Goal: Transaction & Acquisition: Purchase product/service

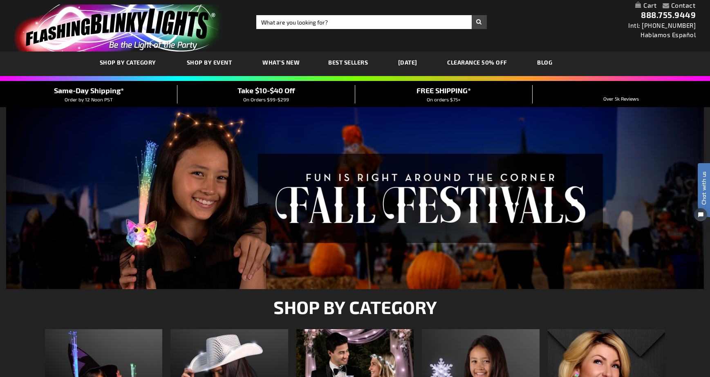
click at [145, 64] on span "SHOP BY CATEGORY" at bounding box center [128, 62] width 56 height 7
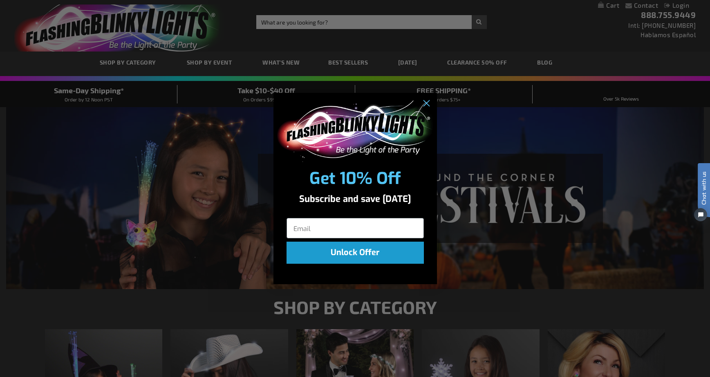
click at [504, 117] on div "Close dialog Get 10% Off Subscribe and save today Unlock Offer Submit" at bounding box center [355, 188] width 710 height 377
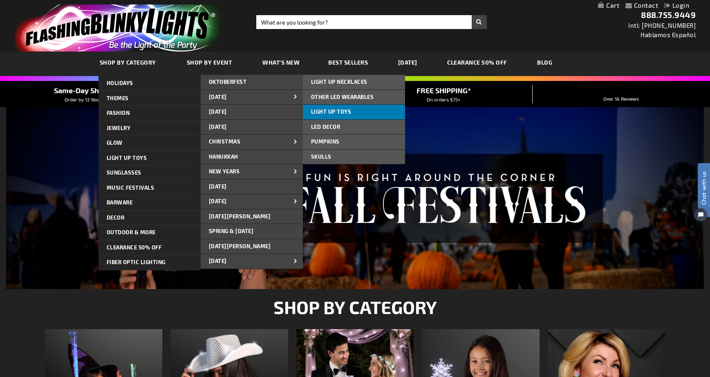
click at [321, 109] on span "LIGHT UP TOYS" at bounding box center [331, 111] width 40 height 7
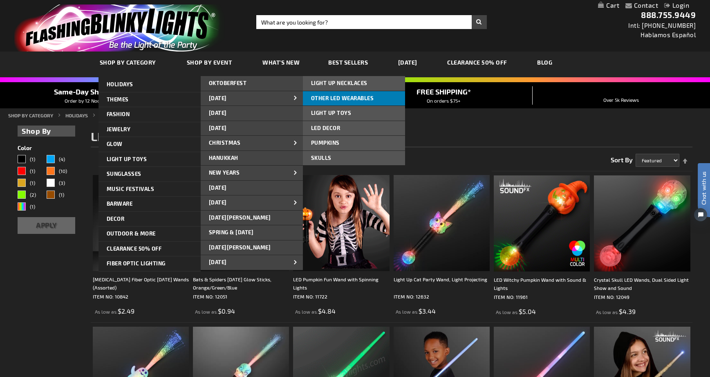
click at [330, 98] on span "OTHER LED WEARABLES" at bounding box center [342, 98] width 63 height 7
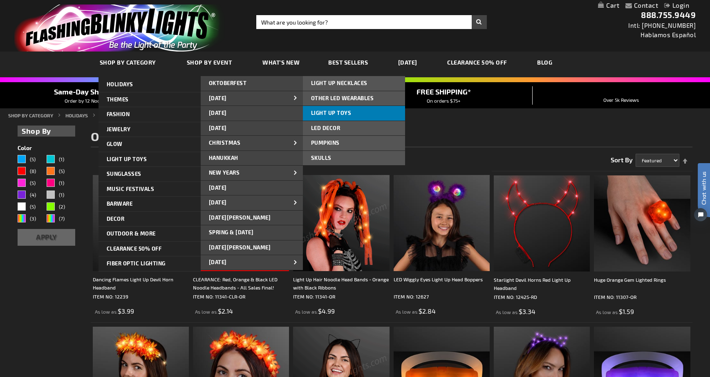
click at [334, 112] on span "LIGHT UP TOYS" at bounding box center [331, 113] width 40 height 7
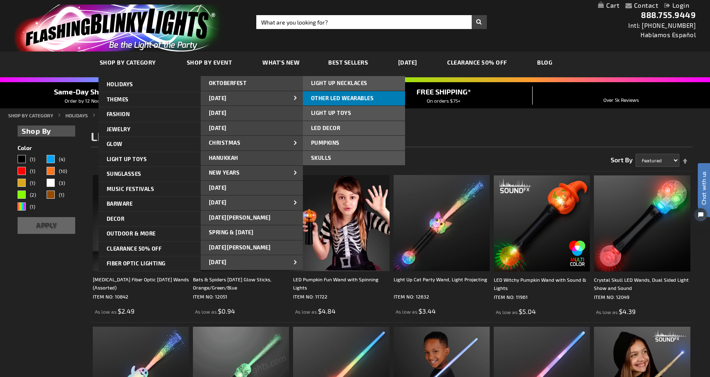
scroll to position [-2, 0]
click at [333, 97] on span "OTHER LED WEARABLES" at bounding box center [342, 98] width 63 height 7
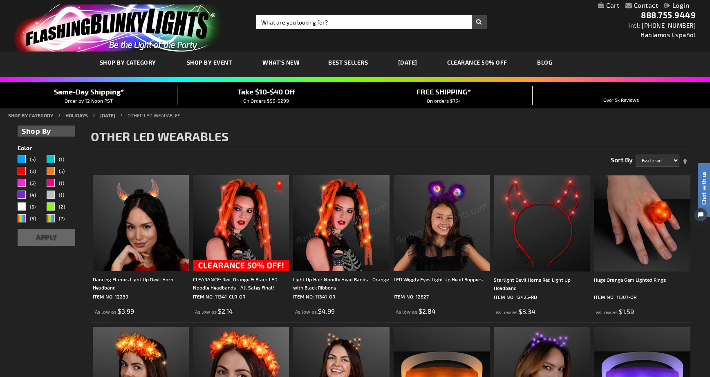
click at [437, 235] on img at bounding box center [442, 223] width 96 height 96
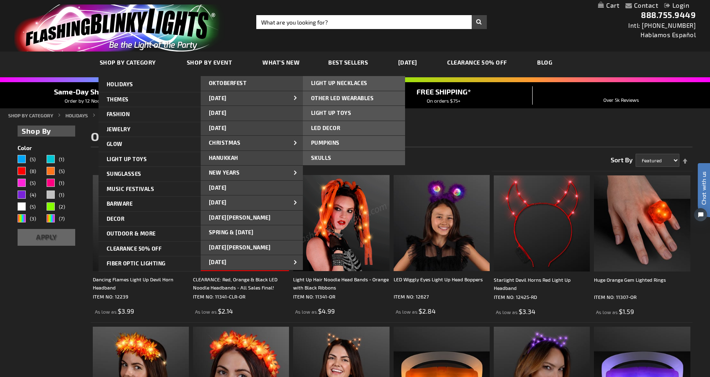
click at [337, 86] on link "LIGHT UP NECKLACES" at bounding box center [354, 83] width 102 height 15
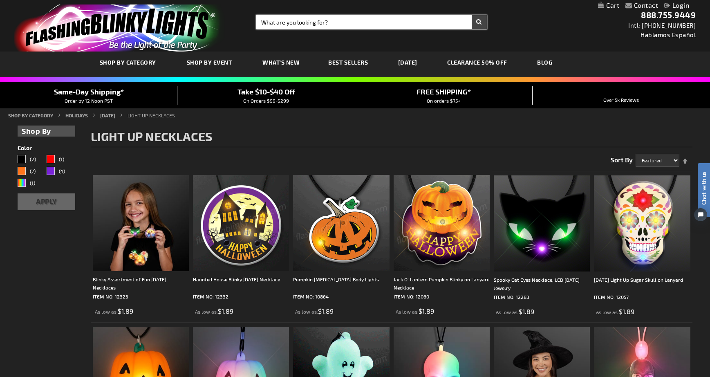
click at [307, 21] on input "Search" at bounding box center [371, 22] width 231 height 14
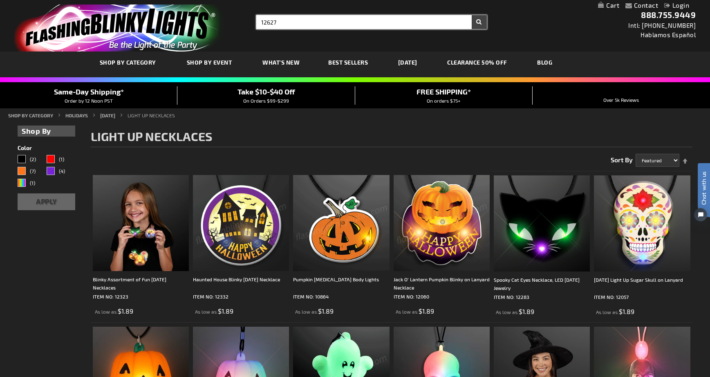
type input "12627"
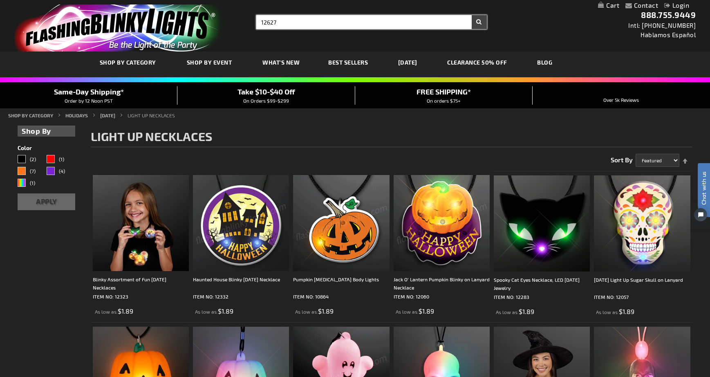
click at [479, 22] on button "Search" at bounding box center [479, 22] width 15 height 14
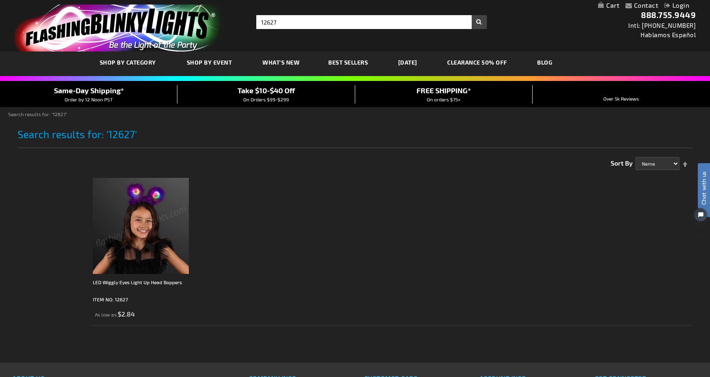
click at [164, 210] on img at bounding box center [141, 226] width 96 height 96
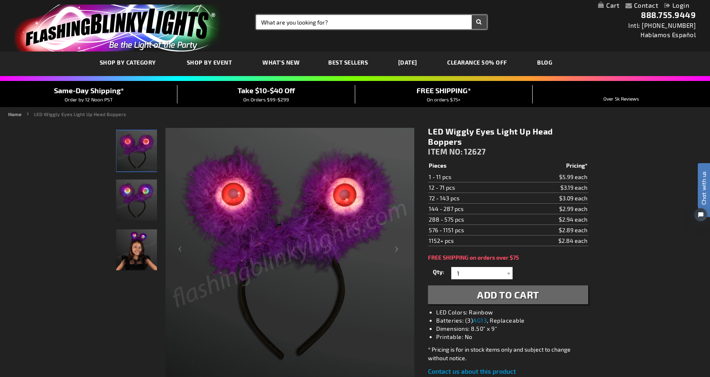
click at [304, 23] on input "Search" at bounding box center [371, 22] width 231 height 14
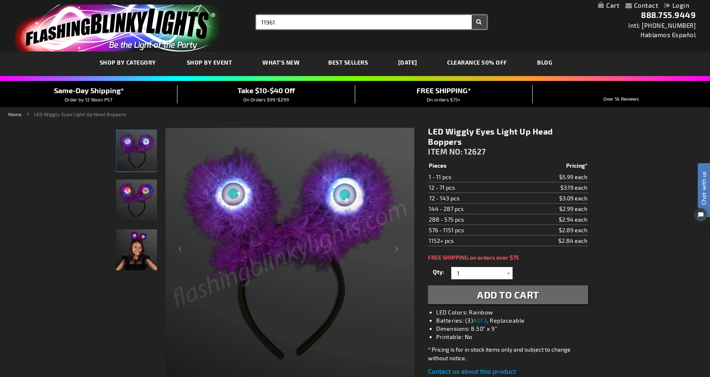
type input "11961"
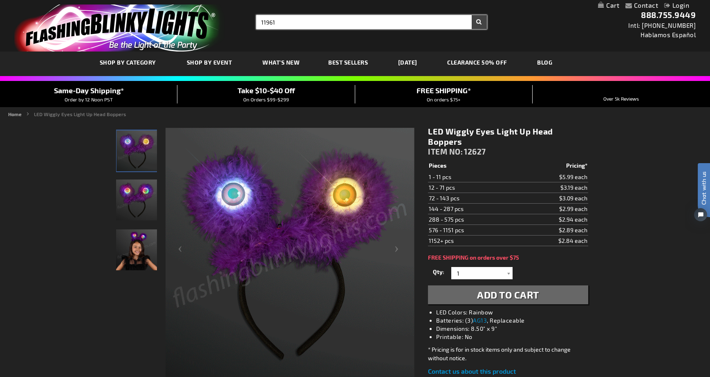
click at [479, 22] on button "Search" at bounding box center [479, 22] width 15 height 14
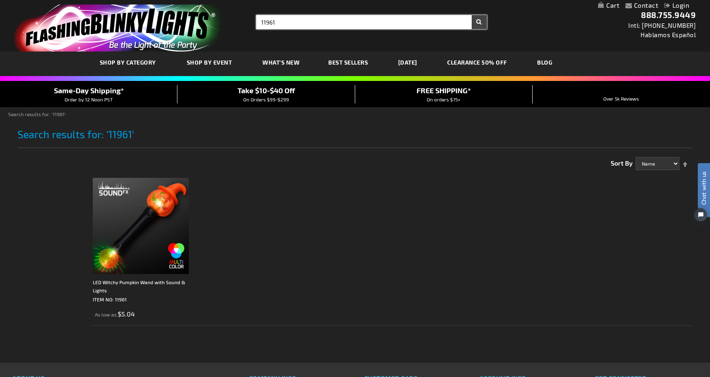
click at [306, 22] on input "11961" at bounding box center [371, 22] width 231 height 14
type input "11440 r"
click at [479, 22] on button "Search" at bounding box center [479, 22] width 15 height 14
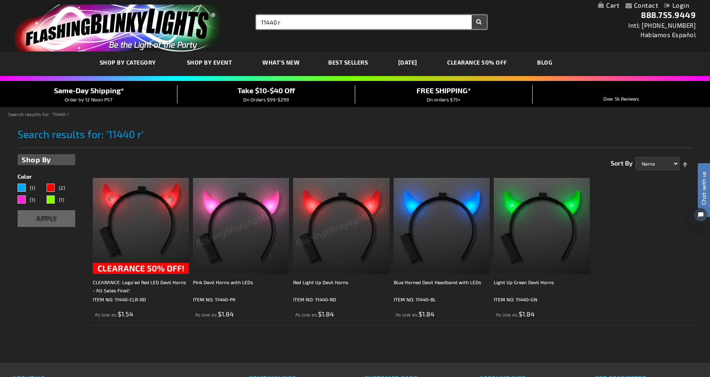
click at [287, 21] on input "11440 r" at bounding box center [371, 22] width 231 height 14
type input "1"
type input "12316 uni"
click at [479, 22] on button "Search" at bounding box center [479, 22] width 15 height 14
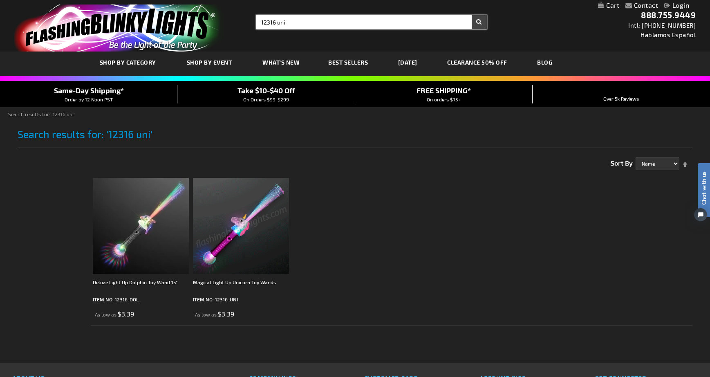
click at [302, 25] on input "12316 uni" at bounding box center [371, 22] width 231 height 14
type input "1"
type input "10842"
click at [479, 22] on button "Search" at bounding box center [479, 22] width 15 height 14
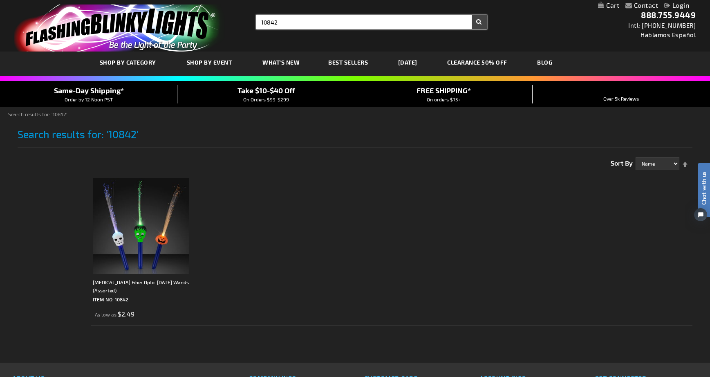
click at [298, 25] on input "10842" at bounding box center [371, 22] width 231 height 14
type input "1"
type input "12090"
click at [479, 22] on button "Search" at bounding box center [479, 22] width 15 height 14
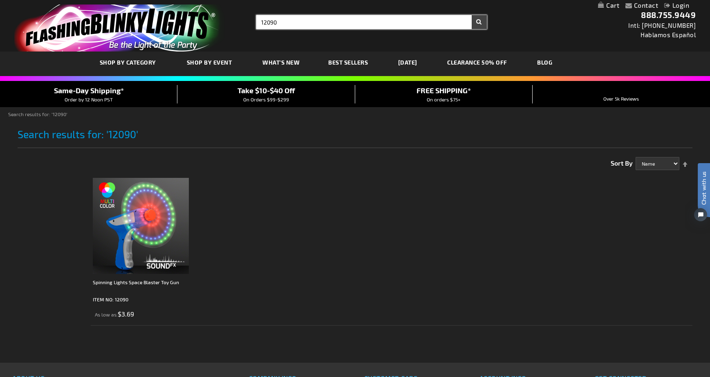
click at [298, 24] on input "12090" at bounding box center [371, 22] width 231 height 14
type input "1"
type input "11961"
click at [479, 22] on button "Search" at bounding box center [479, 22] width 15 height 14
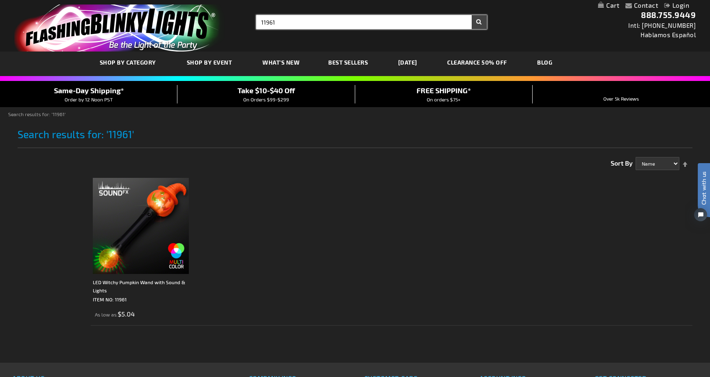
click at [287, 21] on input "11961" at bounding box center [371, 22] width 231 height 14
type input "1"
type input "12691"
click at [479, 22] on button "Search" at bounding box center [479, 22] width 15 height 14
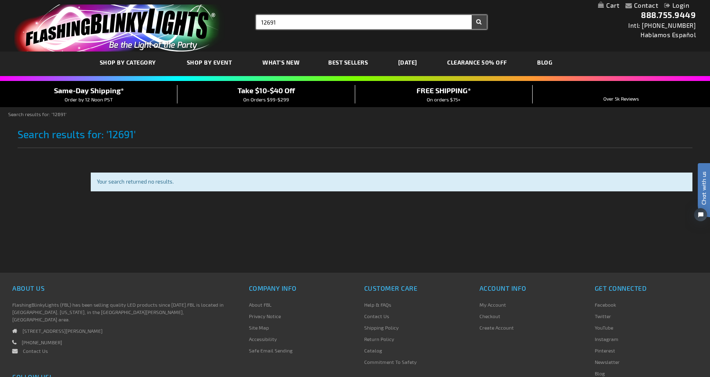
click at [284, 20] on input "12691" at bounding box center [371, 22] width 231 height 14
type input "12619"
click at [479, 22] on button "Search" at bounding box center [479, 22] width 15 height 14
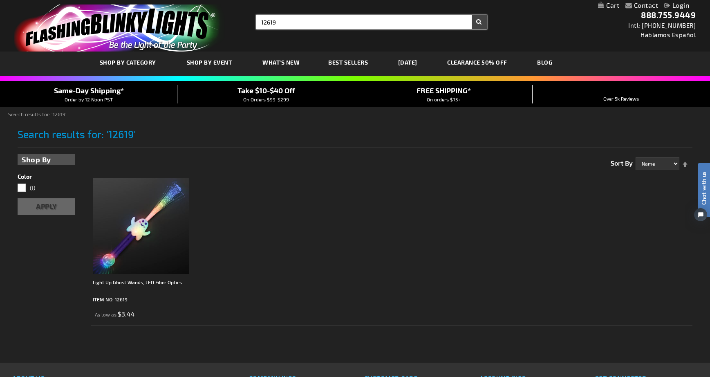
click at [298, 25] on input "12619" at bounding box center [371, 22] width 231 height 14
type input "1"
type input "12099"
click at [479, 22] on button "Search" at bounding box center [479, 22] width 15 height 14
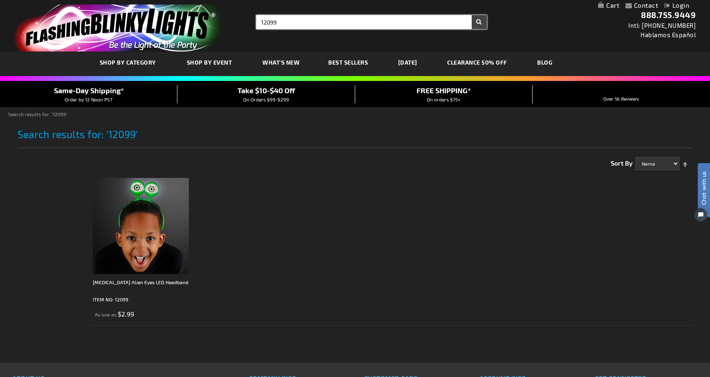
click at [292, 20] on input "12099" at bounding box center [371, 22] width 231 height 14
type input "1"
type input "12251 or"
click at [479, 22] on button "Search" at bounding box center [479, 22] width 15 height 14
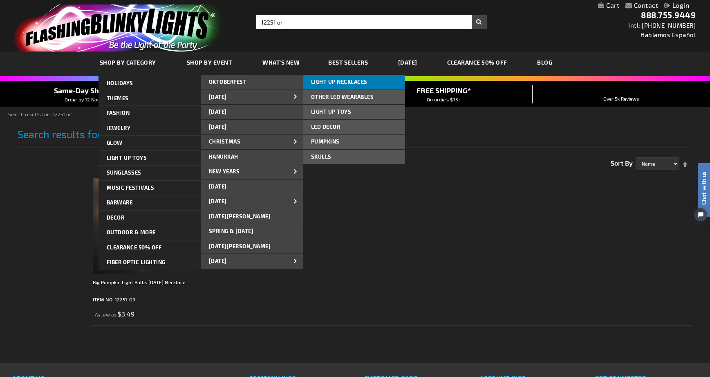
click at [330, 84] on span "LIGHT UP NECKLACES" at bounding box center [339, 81] width 56 height 7
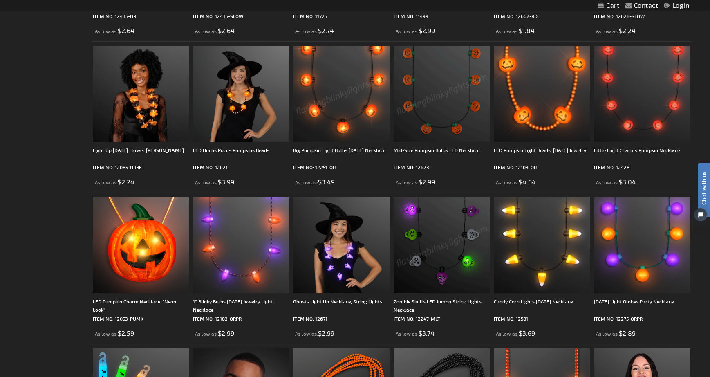
scroll to position [434, 0]
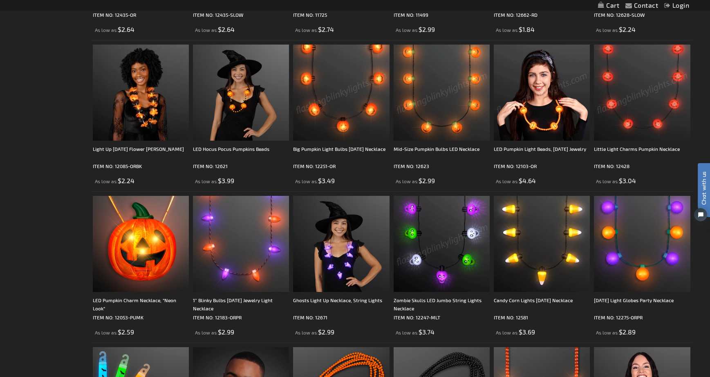
click at [558, 31] on div "As low as $1.84" at bounding box center [542, 29] width 96 height 9
